Goal: Task Accomplishment & Management: Manage account settings

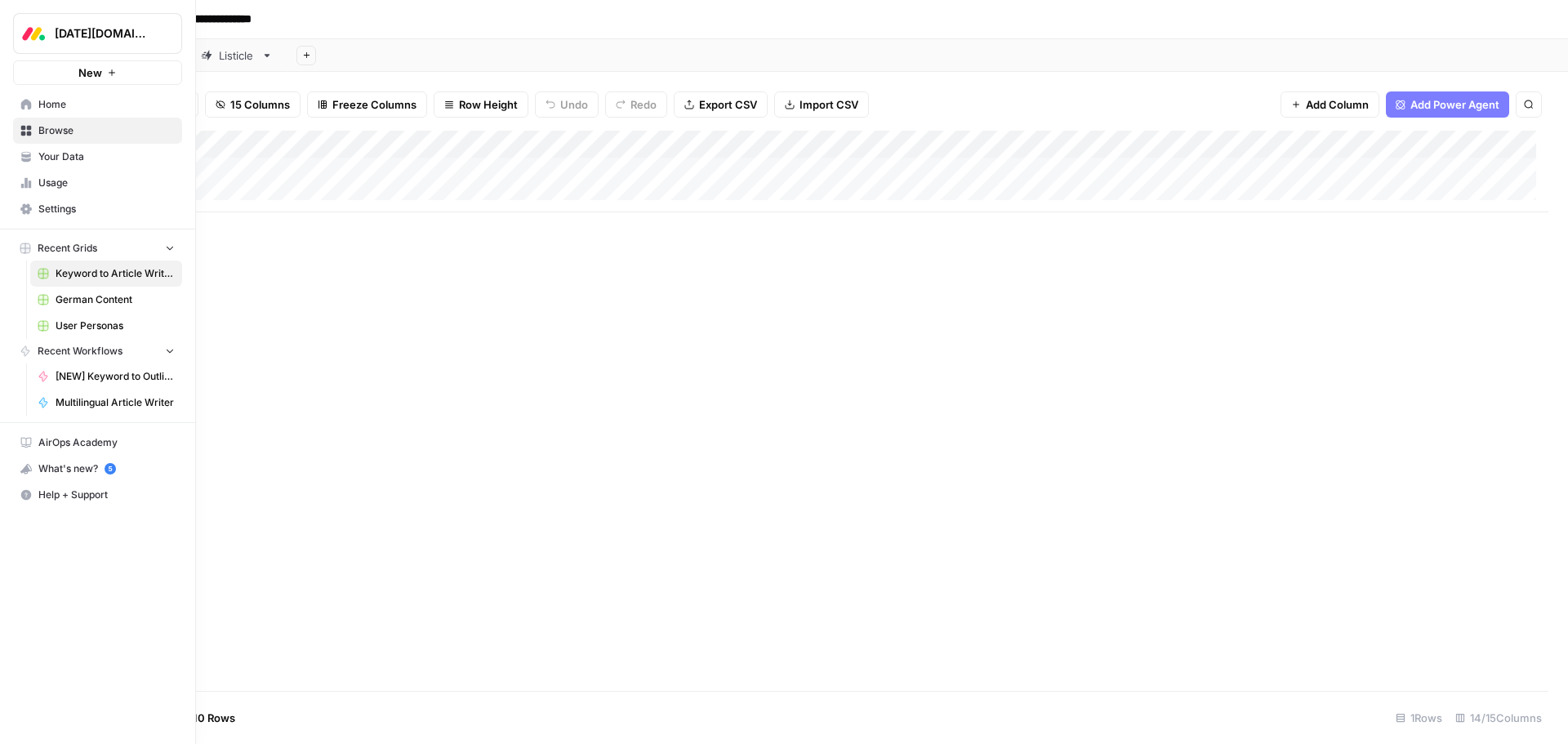
click at [62, 152] on span "Your Data" at bounding box center [106, 157] width 137 height 15
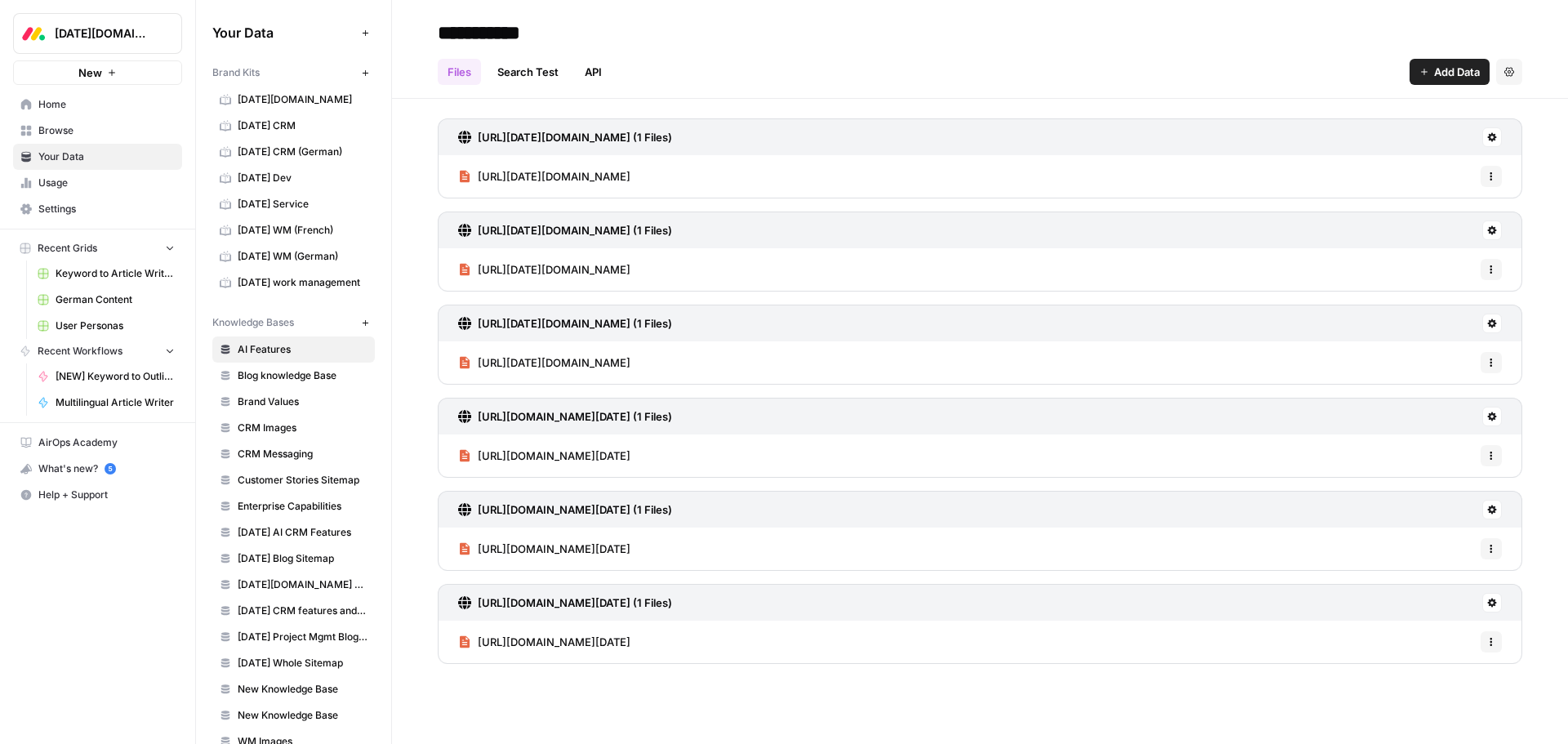
click at [315, 562] on span "[DATE] Blog Sitemap" at bounding box center [302, 558] width 130 height 15
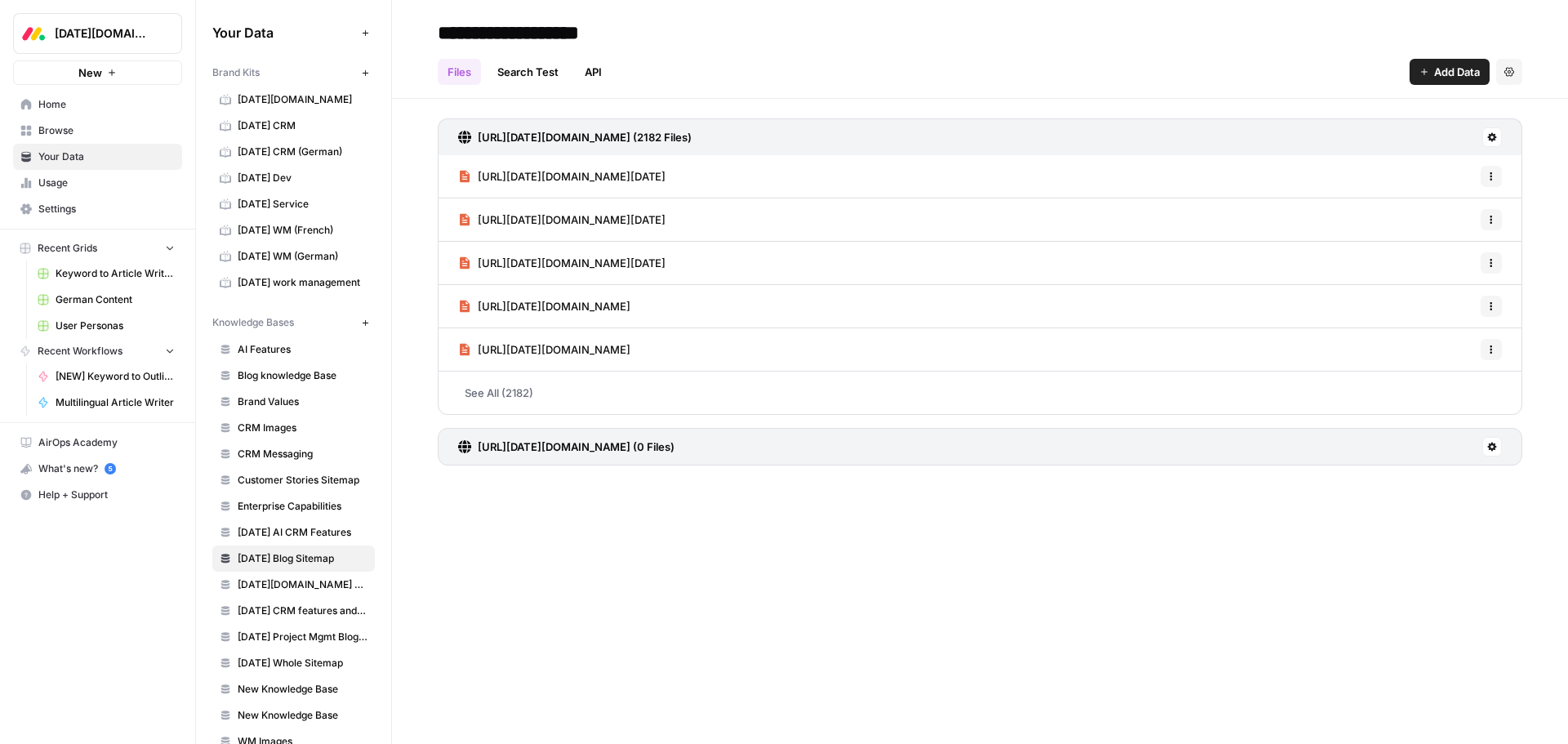
click at [1486, 136] on button at bounding box center [1491, 137] width 19 height 19
click at [1472, 168] on span "Sync Data" at bounding box center [1429, 172] width 100 height 17
click at [1493, 135] on icon at bounding box center [1492, 138] width 9 height 9
click at [1545, 136] on div "[URL][DATE][DOMAIN_NAME] (2182 Files) [URL][DATE][DOMAIN_NAME][DATE] Options [U…" at bounding box center [980, 288] width 1176 height 380
click at [690, 390] on link "See All (2182)" at bounding box center [979, 393] width 1085 height 43
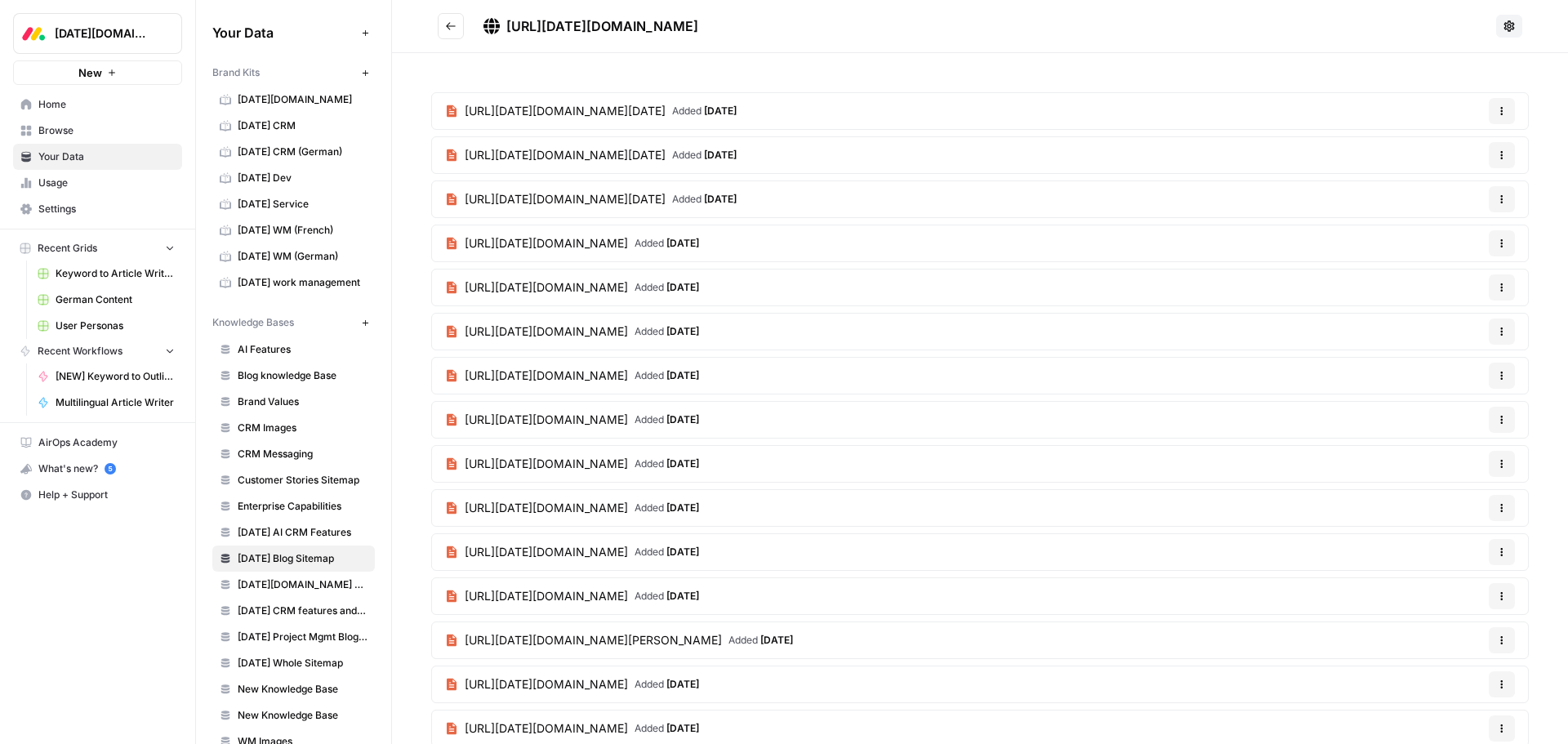
click at [450, 33] on button "Go back" at bounding box center [450, 26] width 26 height 26
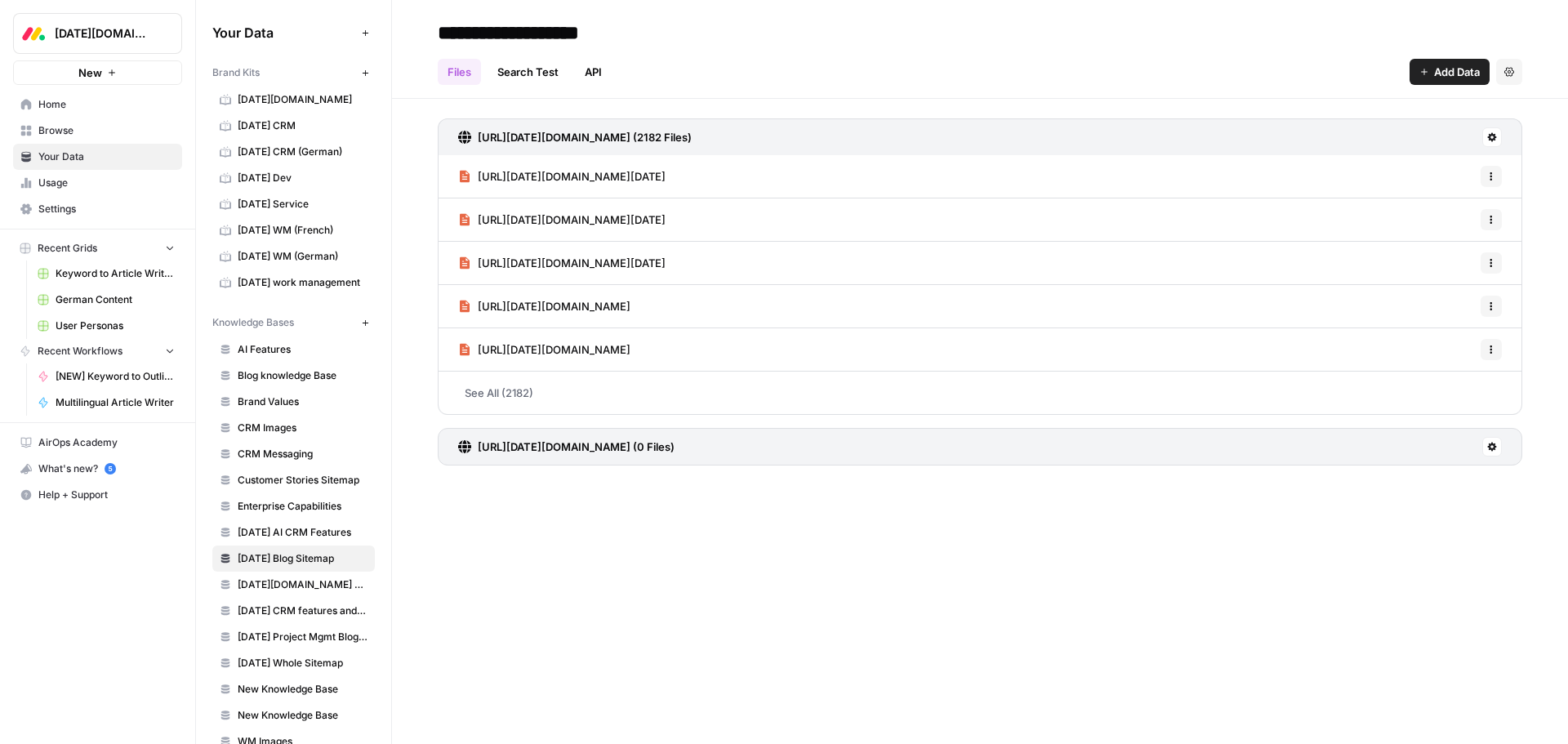
click at [1485, 137] on button at bounding box center [1491, 137] width 19 height 19
click at [1462, 191] on span "Schedule Data Sync" at bounding box center [1429, 195] width 100 height 17
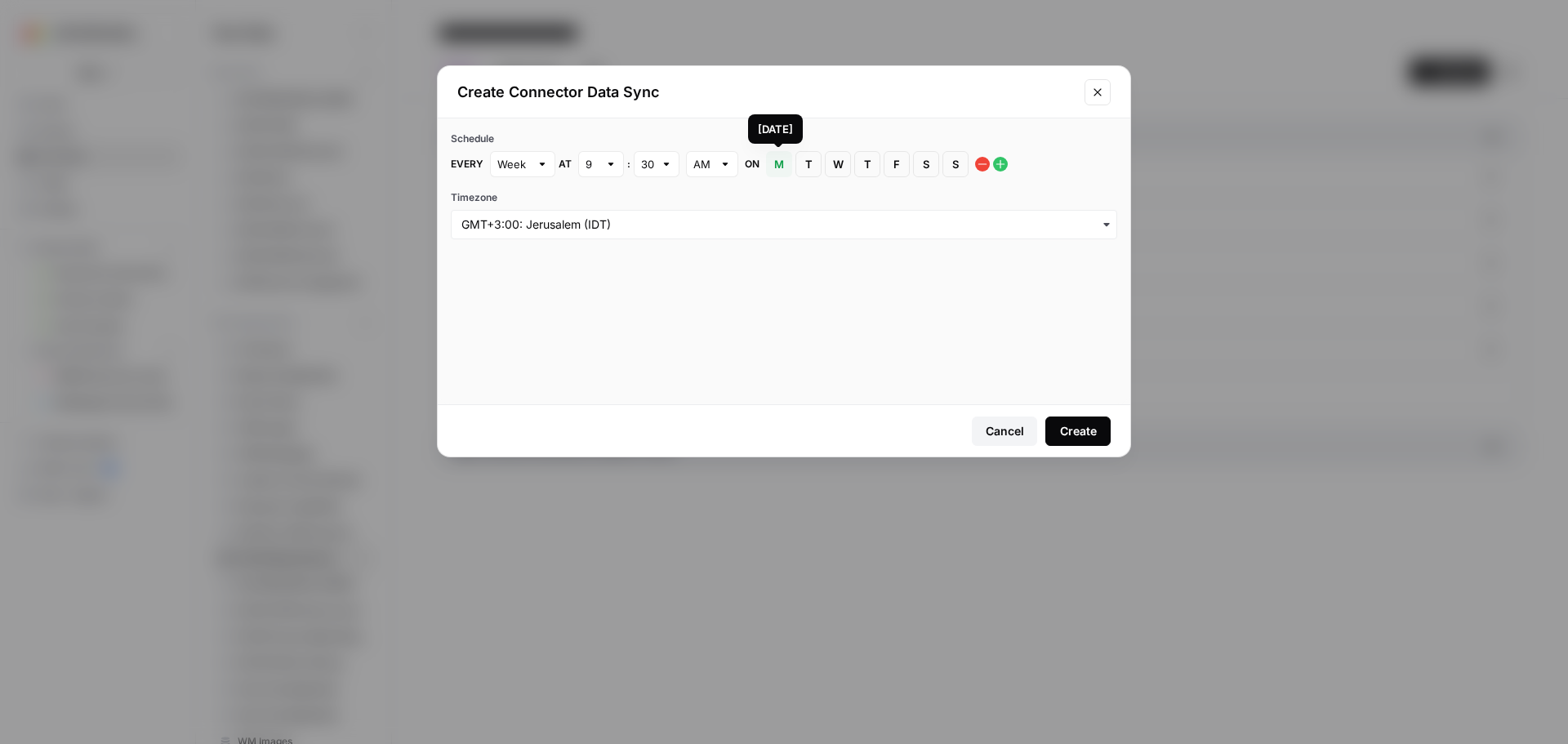
click at [773, 164] on button "M [DATE]" at bounding box center [779, 164] width 26 height 26
click at [654, 167] on div "30" at bounding box center [656, 164] width 45 height 26
click at [659, 204] on div "00" at bounding box center [655, 202] width 18 height 17
type input "00"
click at [955, 163] on span "S" at bounding box center [955, 164] width 10 height 17
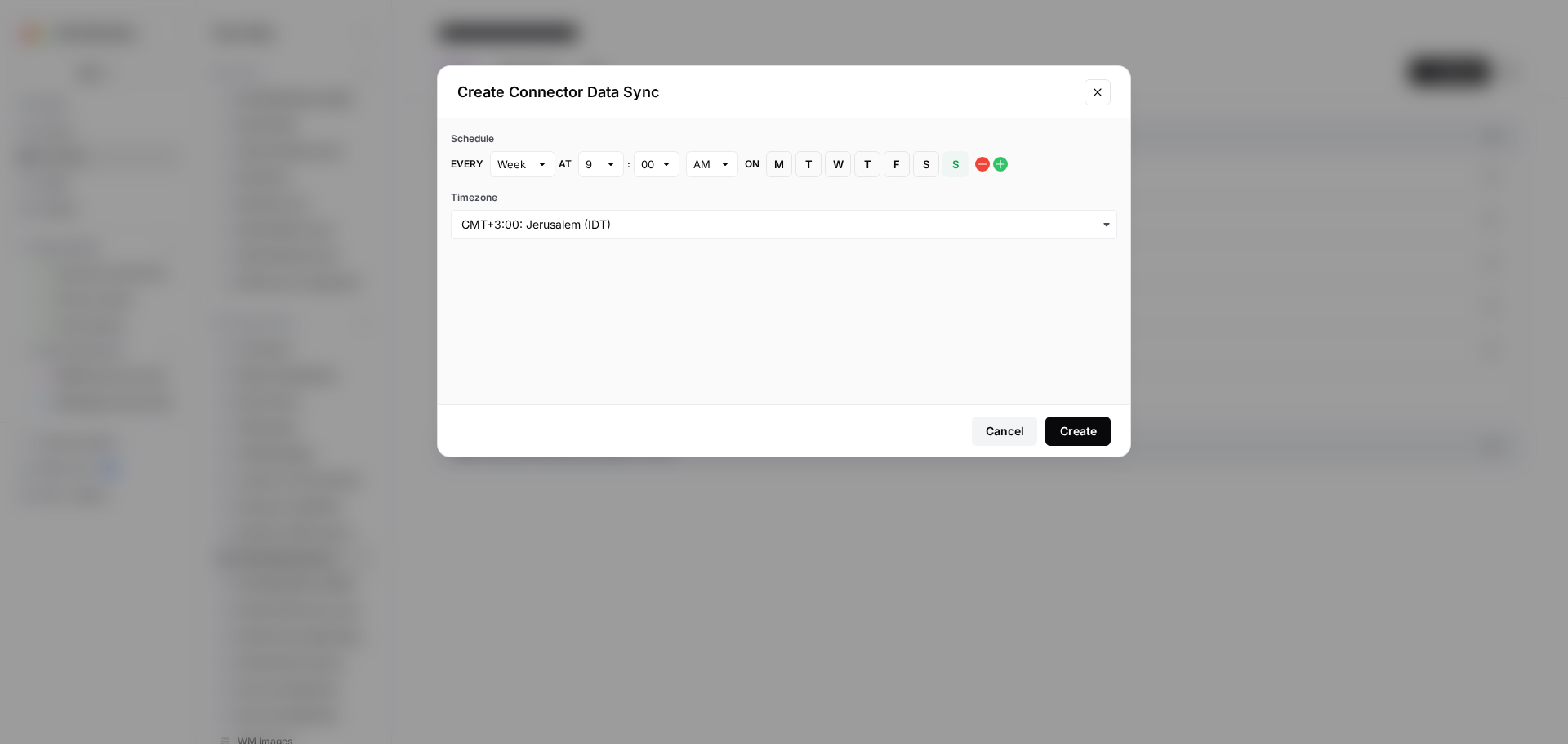
click at [602, 166] on div "9" at bounding box center [601, 164] width 45 height 26
click at [590, 362] on button "8" at bounding box center [600, 362] width 31 height 23
type input "8"
click at [1095, 441] on button "Create" at bounding box center [1078, 431] width 65 height 30
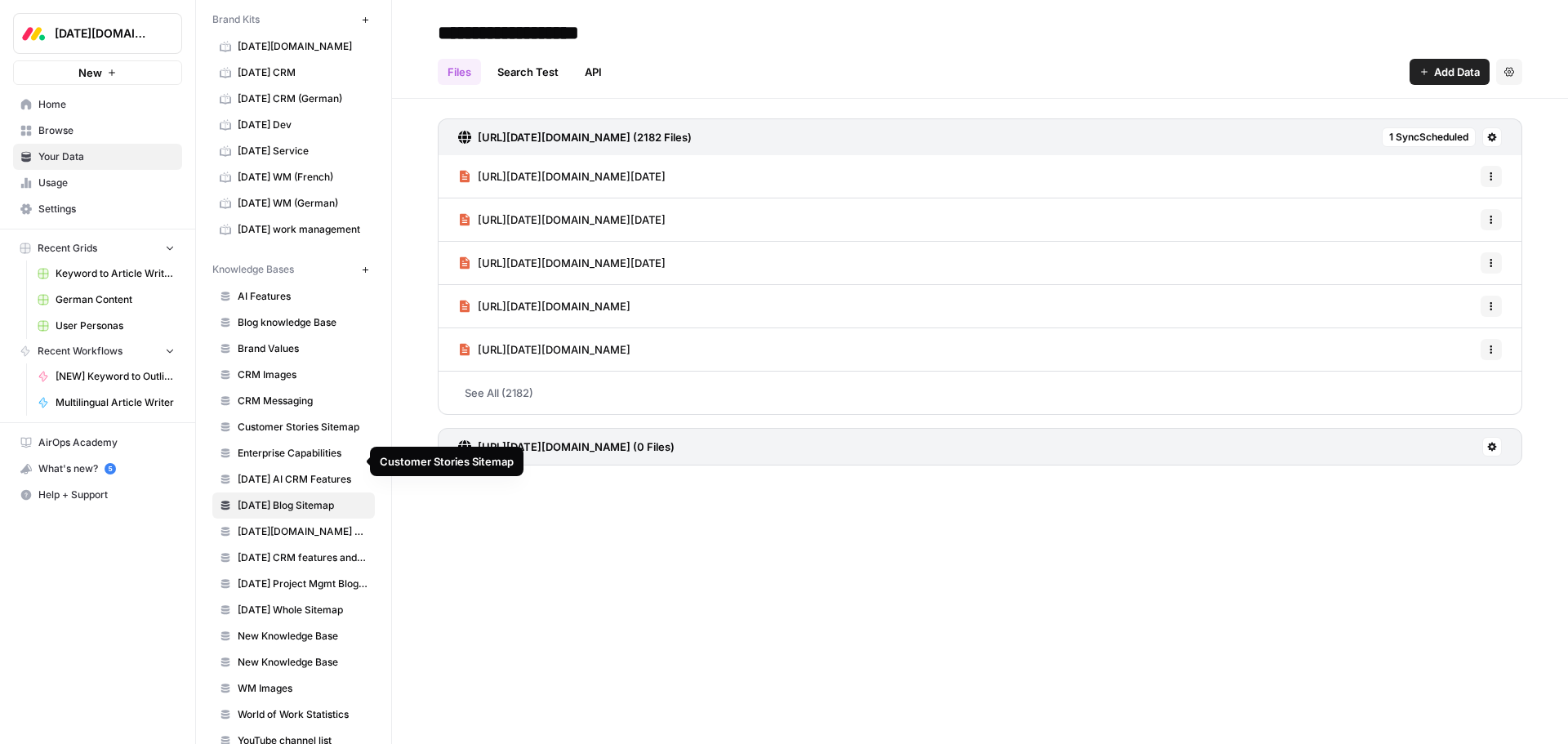
scroll to position [82, 0]
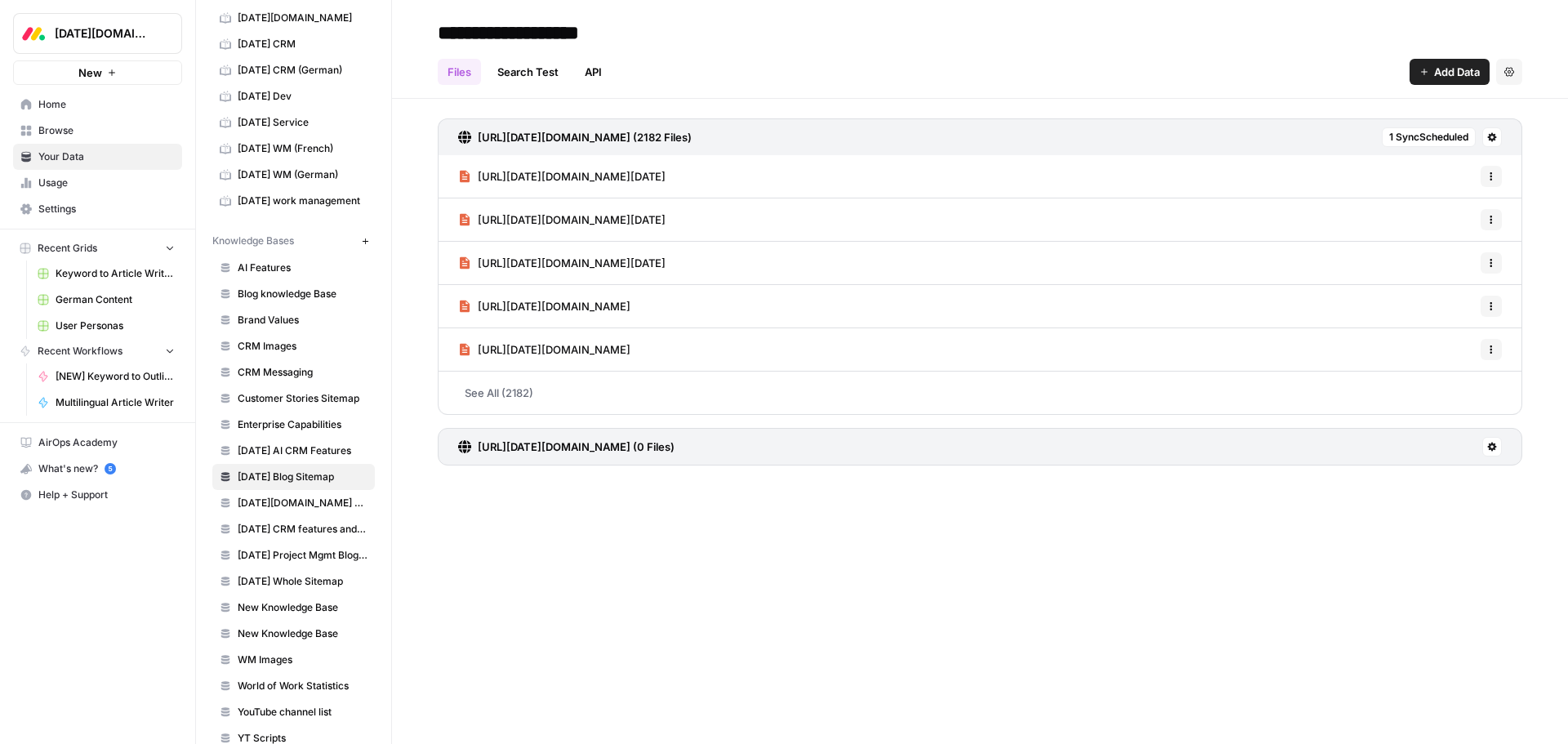
click at [297, 396] on span "Customer Stories Sitemap" at bounding box center [302, 398] width 130 height 15
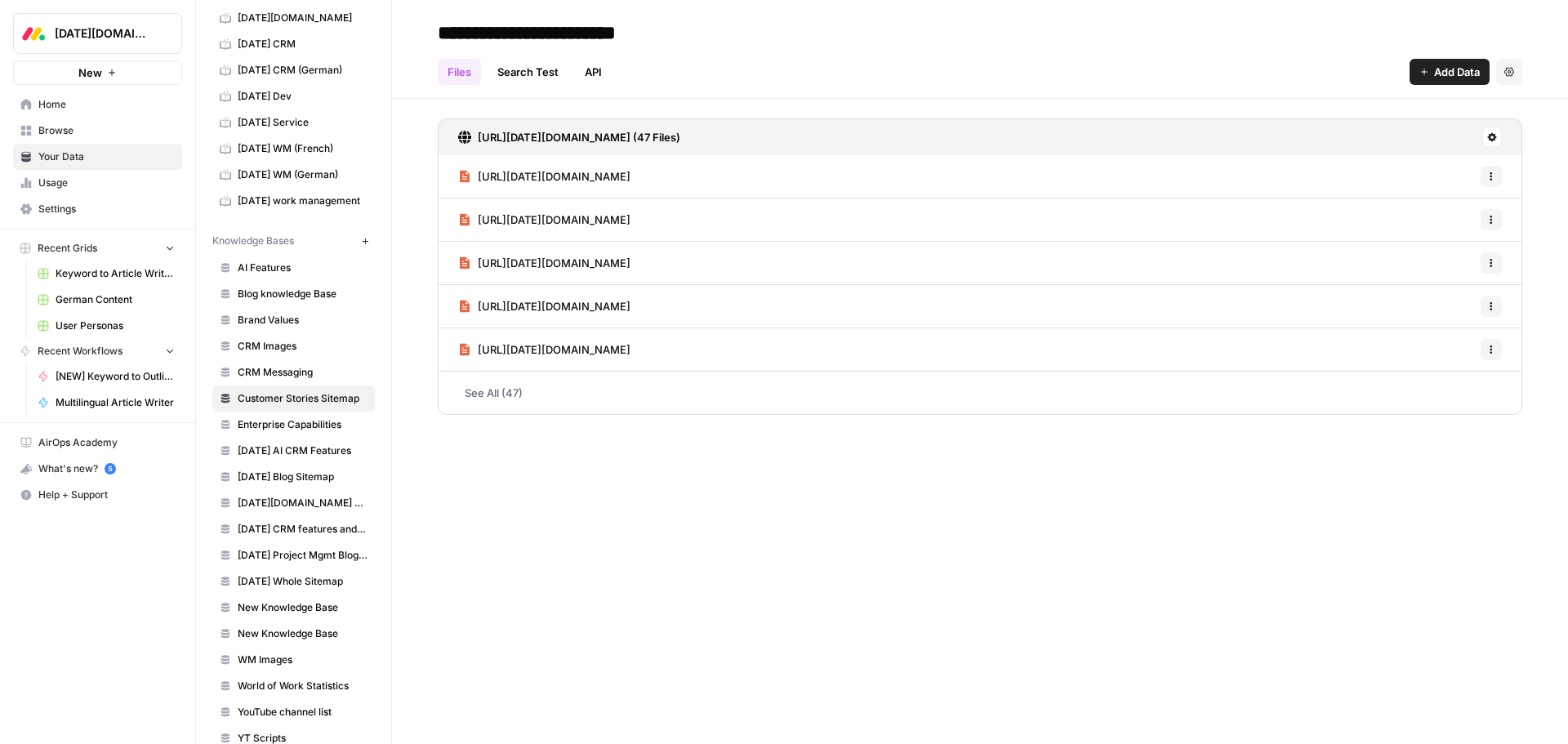
click at [1504, 139] on div "[URL][DATE][DOMAIN_NAME] (47 Files)" at bounding box center [979, 137] width 1085 height 37
click at [1497, 139] on button at bounding box center [1491, 137] width 19 height 19
click at [1447, 172] on span "Sync Data" at bounding box center [1429, 172] width 100 height 17
click at [1498, 137] on button at bounding box center [1491, 137] width 19 height 19
click at [1456, 189] on span "Schedule Data Sync" at bounding box center [1429, 195] width 100 height 17
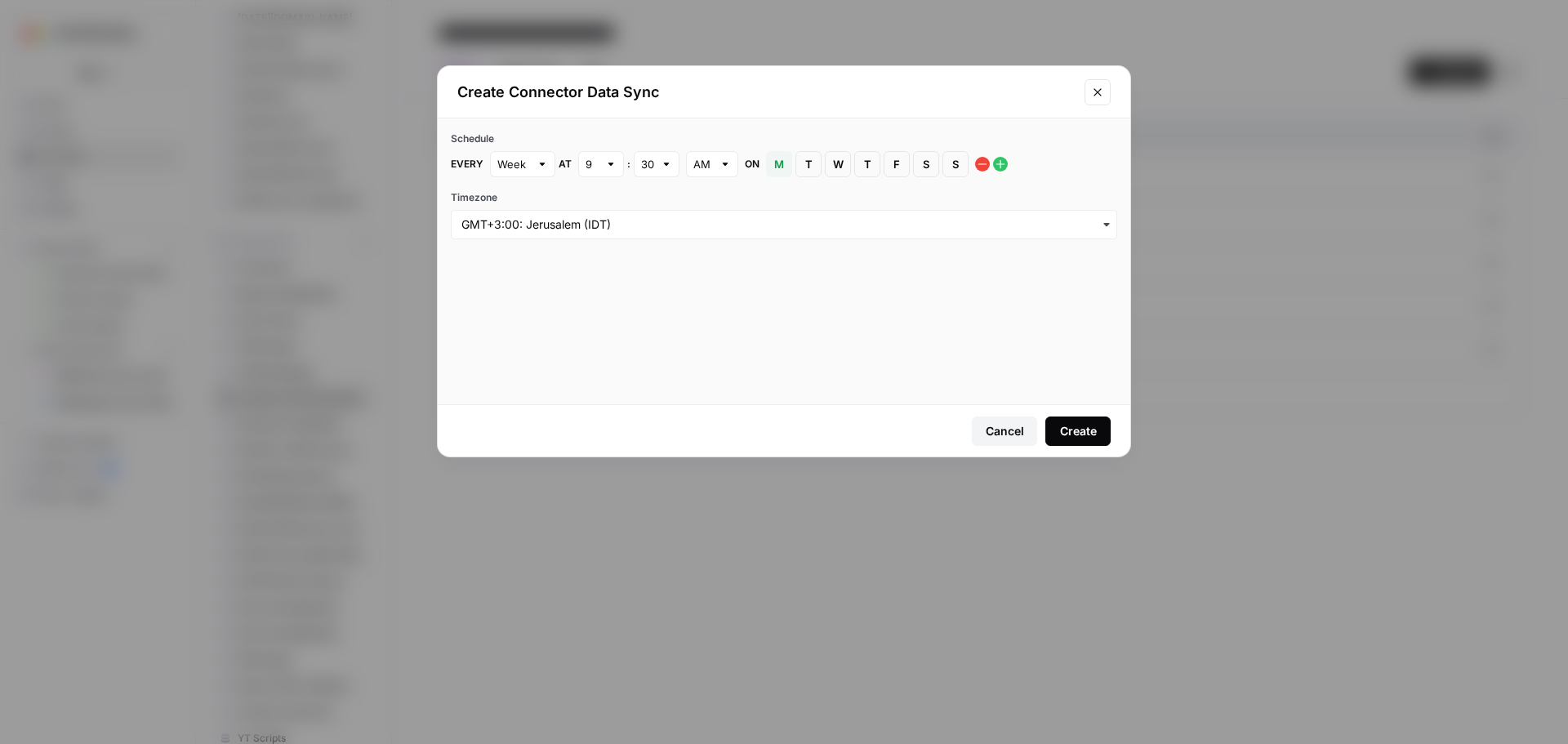
click at [532, 170] on div "Week" at bounding box center [522, 164] width 65 height 26
click at [537, 206] on icon "button" at bounding box center [536, 202] width 8 height 8
type input "Week"
click at [537, 163] on div at bounding box center [542, 164] width 11 height 17
type input "Week"
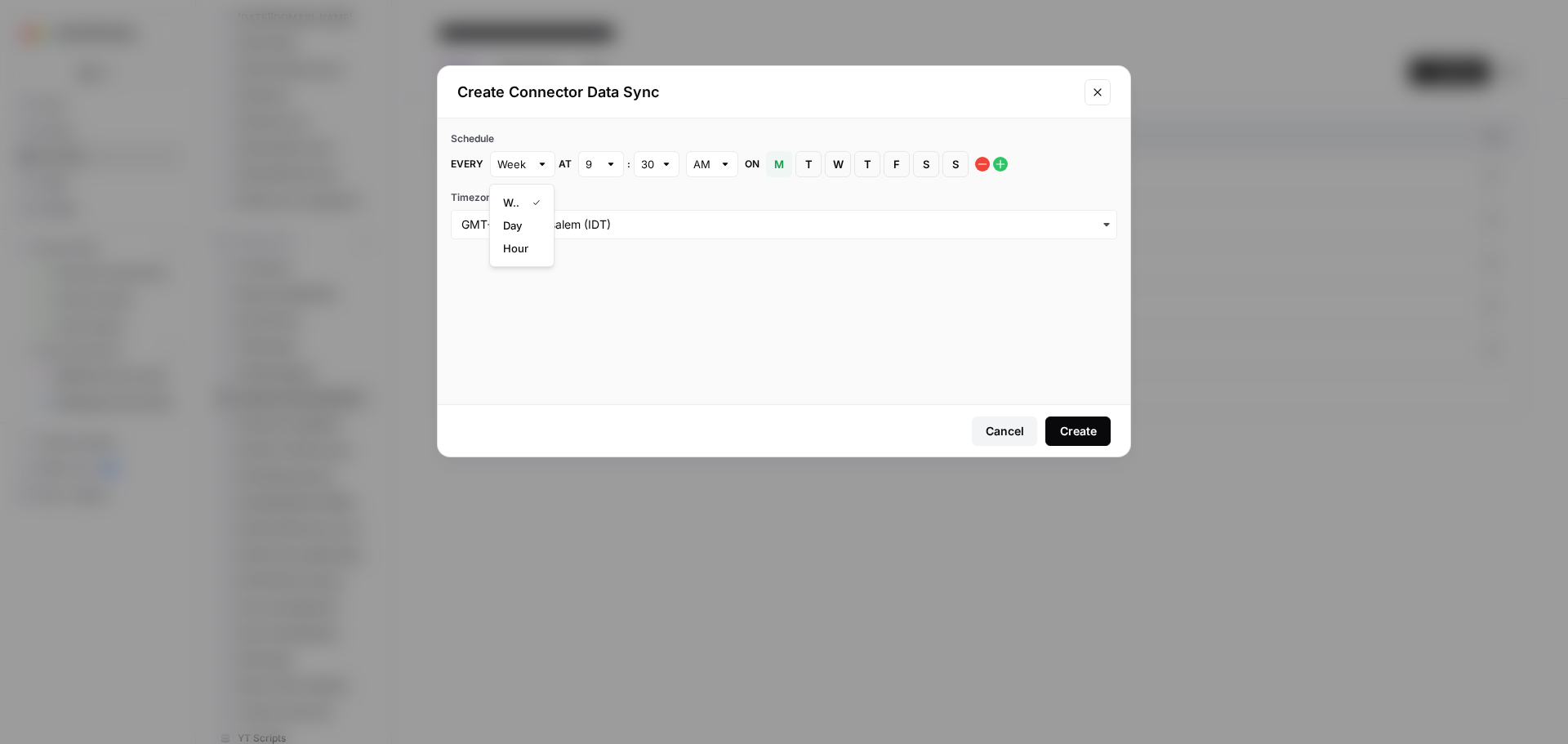
click at [644, 194] on label "Timezone" at bounding box center [783, 197] width 666 height 15
click at [644, 216] on input "Timezone" at bounding box center [784, 224] width 645 height 17
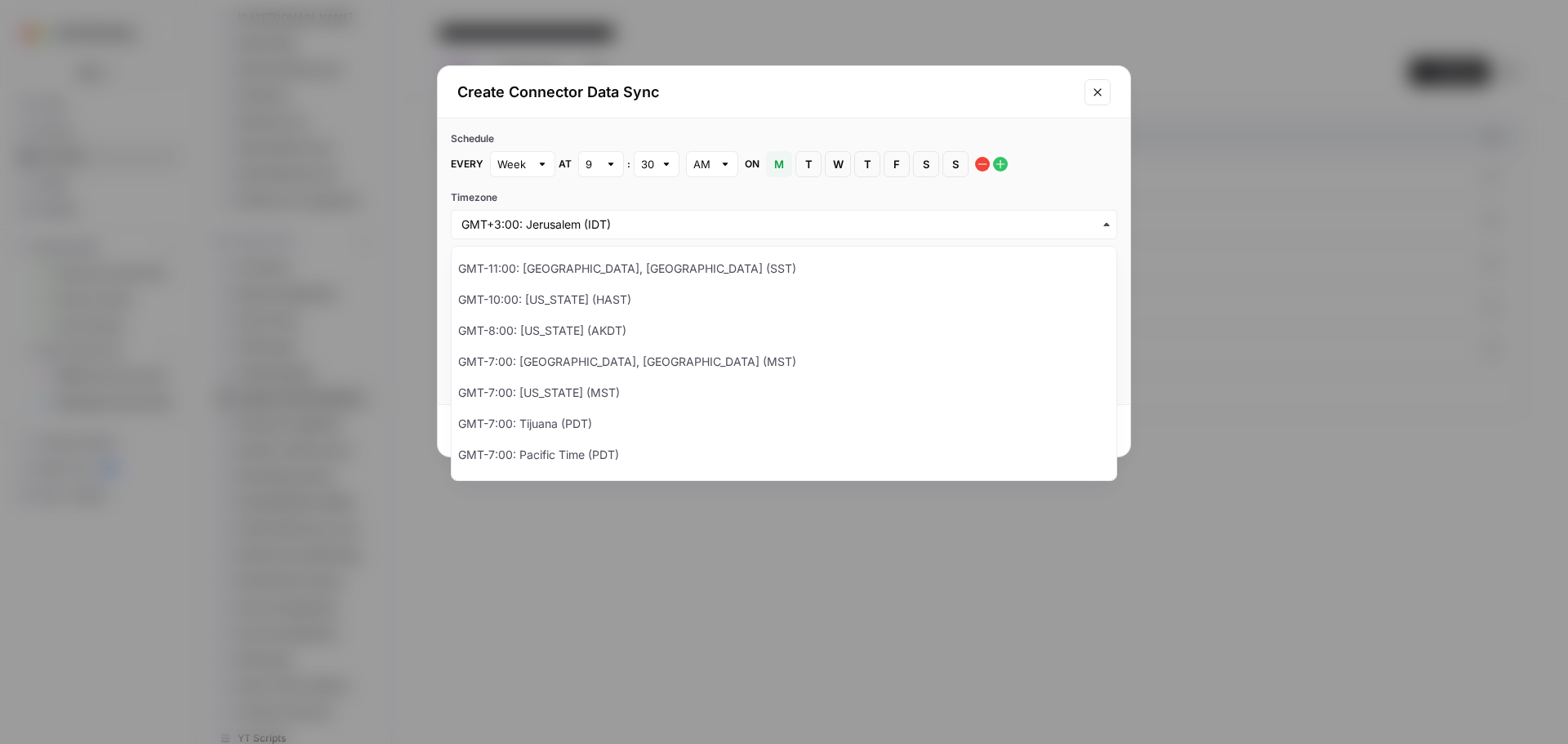
click at [644, 193] on label "Timezone" at bounding box center [783, 197] width 666 height 15
click at [644, 216] on input "Timezone" at bounding box center [784, 224] width 645 height 17
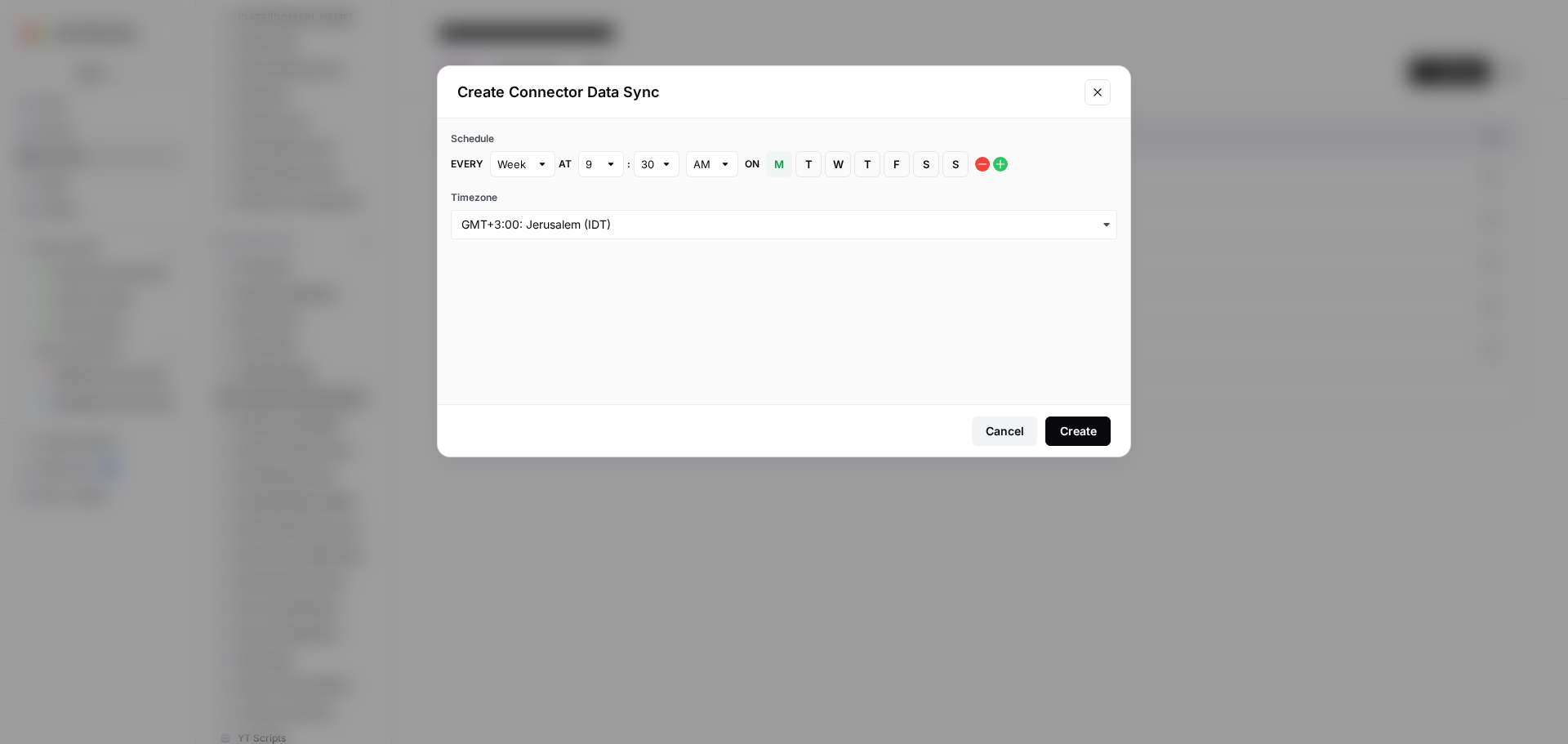
click at [1077, 424] on div "Create" at bounding box center [1078, 431] width 37 height 17
